Goal: Use online tool/utility: Utilize a website feature to perform a specific function

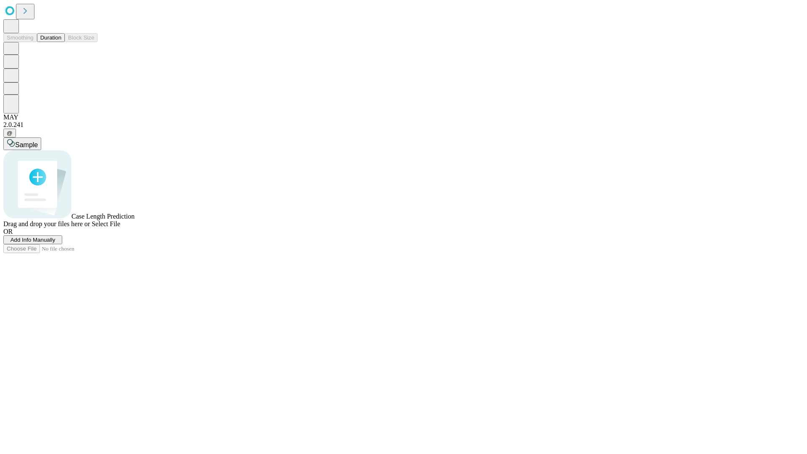
click at [61, 42] on button "Duration" at bounding box center [51, 37] width 28 height 9
click at [55, 243] on span "Add Info Manually" at bounding box center [33, 240] width 45 height 6
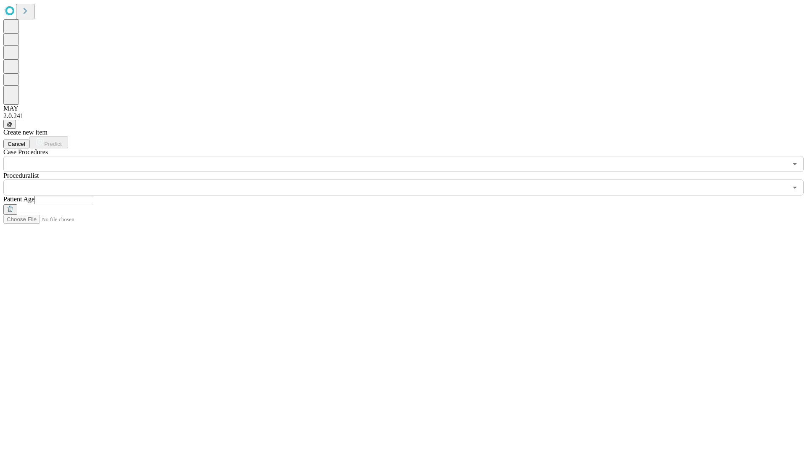
click at [94, 196] on input "text" at bounding box center [64, 200] width 60 height 8
type input "**"
click at [410, 180] on input "text" at bounding box center [395, 188] width 784 height 16
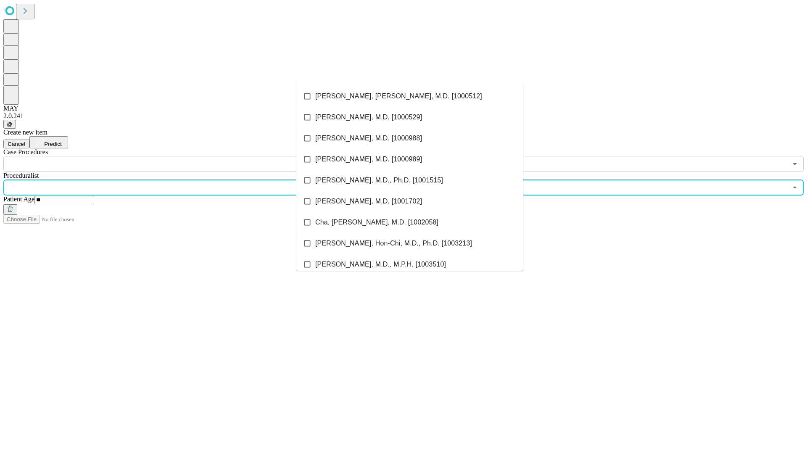
click at [410, 96] on li "[PERSON_NAME], [PERSON_NAME], M.D. [1000512]" at bounding box center [409, 96] width 227 height 21
click at [177, 156] on input "text" at bounding box center [395, 164] width 784 height 16
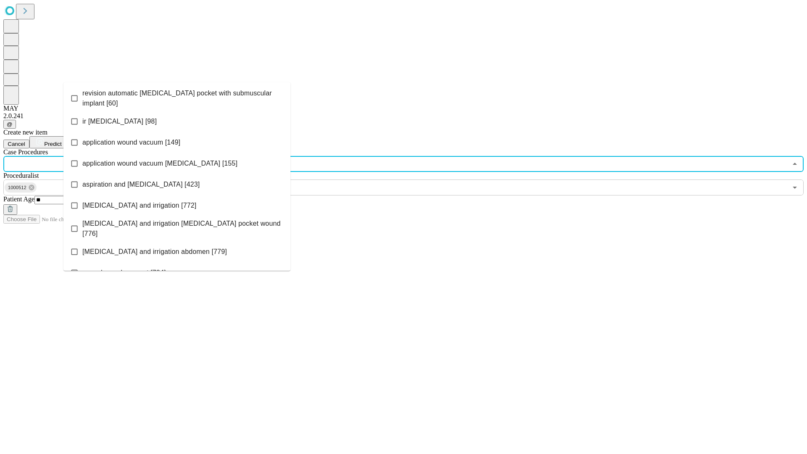
click at [177, 96] on span "revision automatic [MEDICAL_DATA] pocket with submuscular implant [60]" at bounding box center [182, 98] width 201 height 20
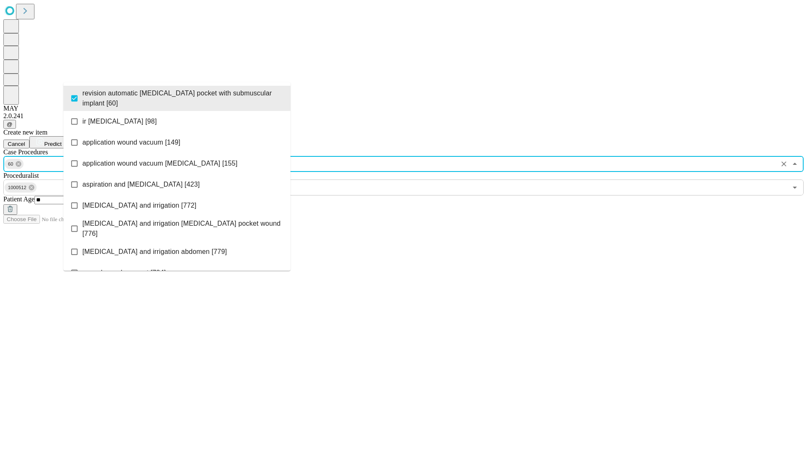
click at [61, 141] on span "Predict" at bounding box center [52, 144] width 17 height 6
